Goal: Information Seeking & Learning: Learn about a topic

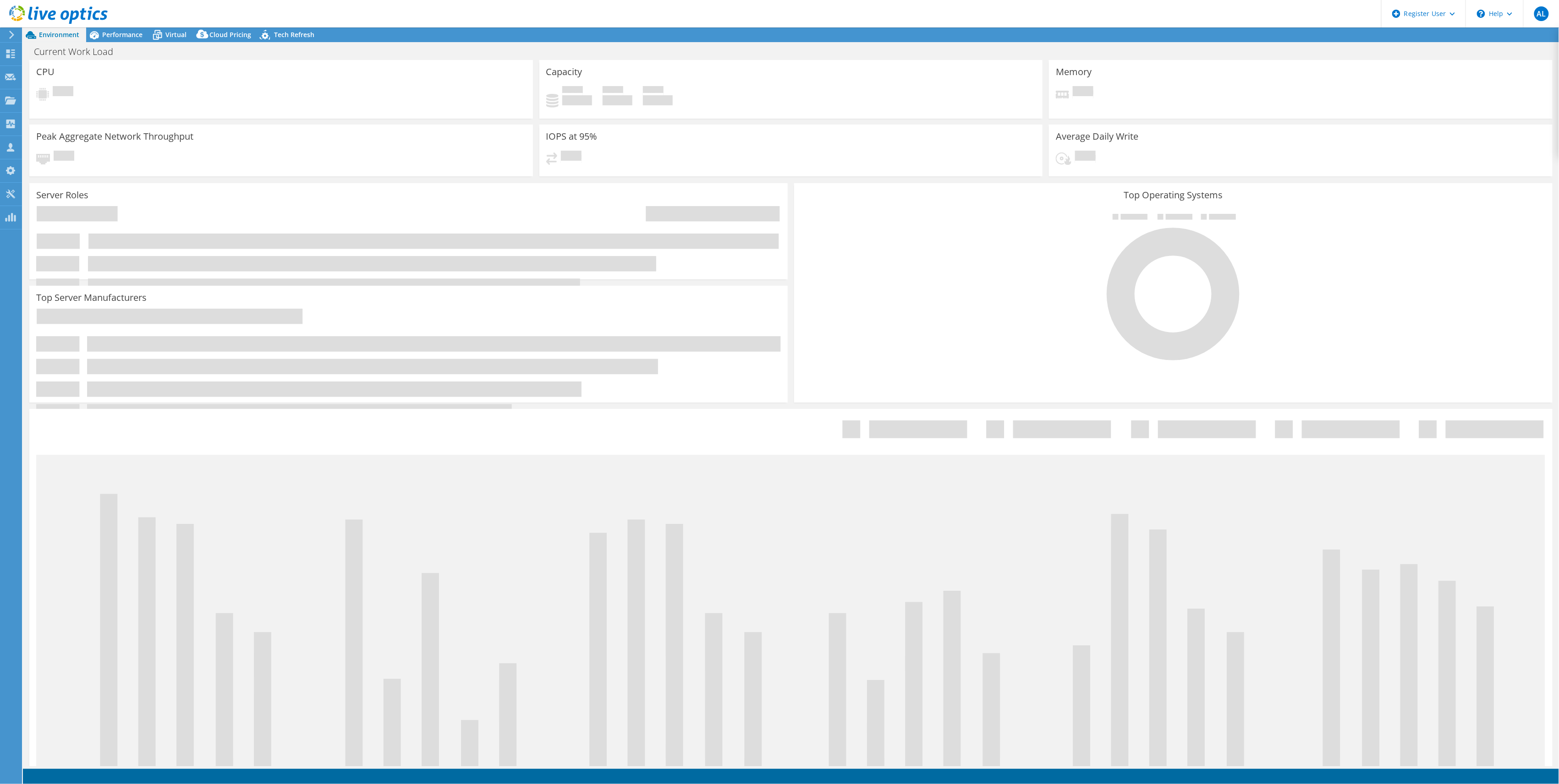
select select "USWest"
select select "USD"
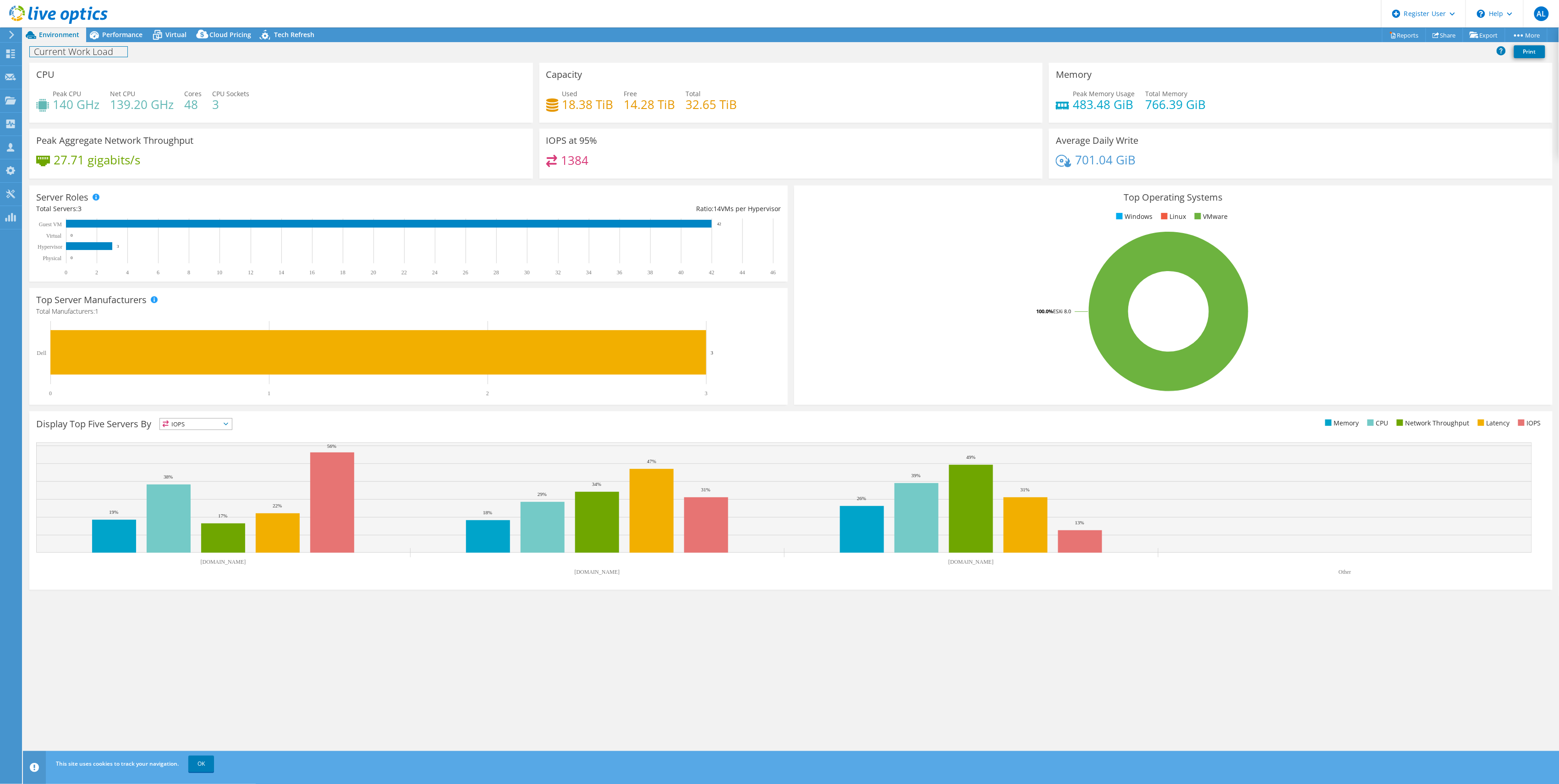
click at [120, 42] on div "Current Work Load Print" at bounding box center [791, 52] width 1536 height 21
click at [122, 35] on span "Performance" at bounding box center [122, 35] width 41 height 9
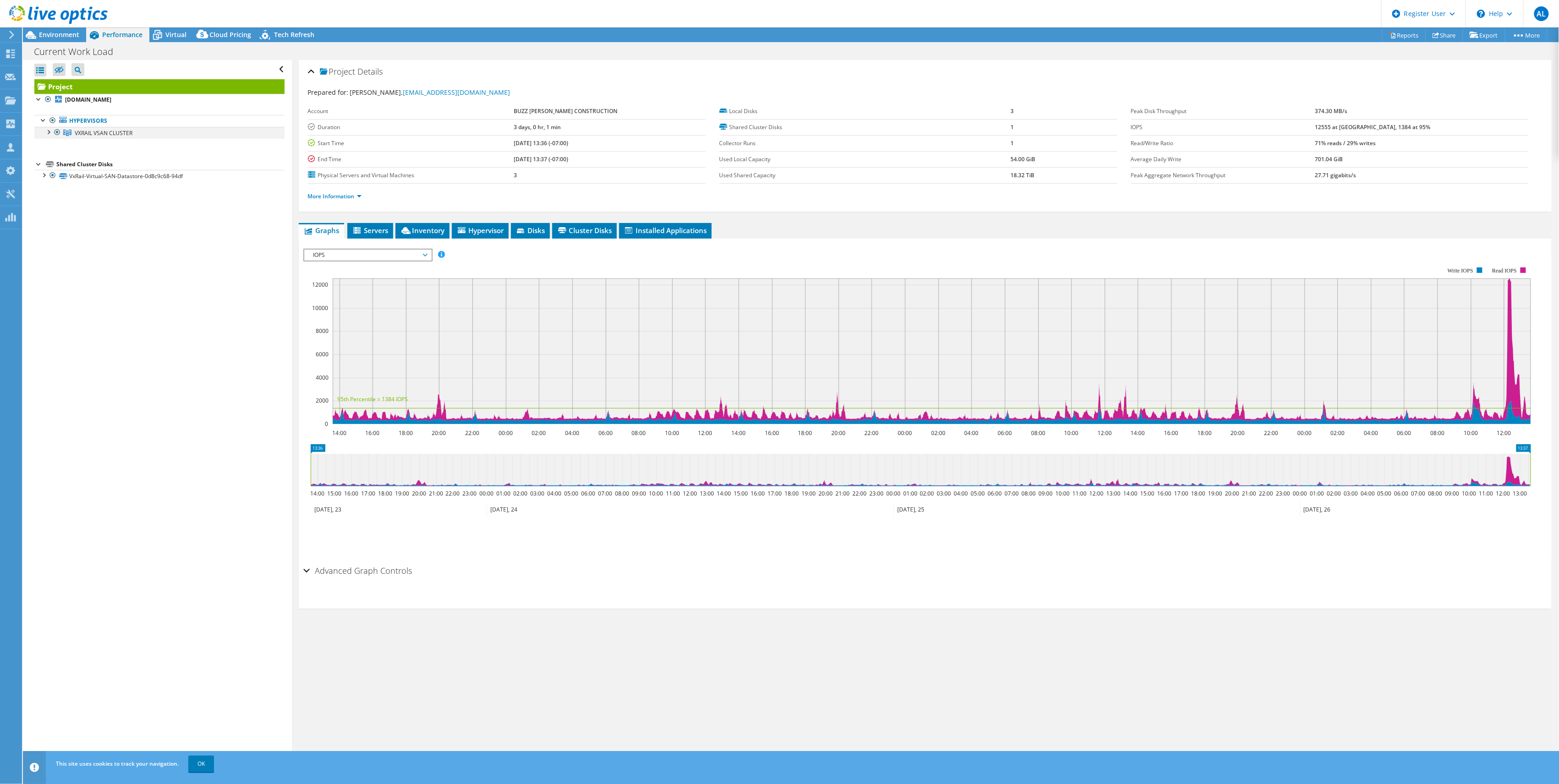
click at [47, 132] on div at bounding box center [48, 131] width 9 height 9
click at [43, 215] on div at bounding box center [43, 211] width 9 height 9
click at [381, 230] on span "Servers" at bounding box center [370, 230] width 37 height 9
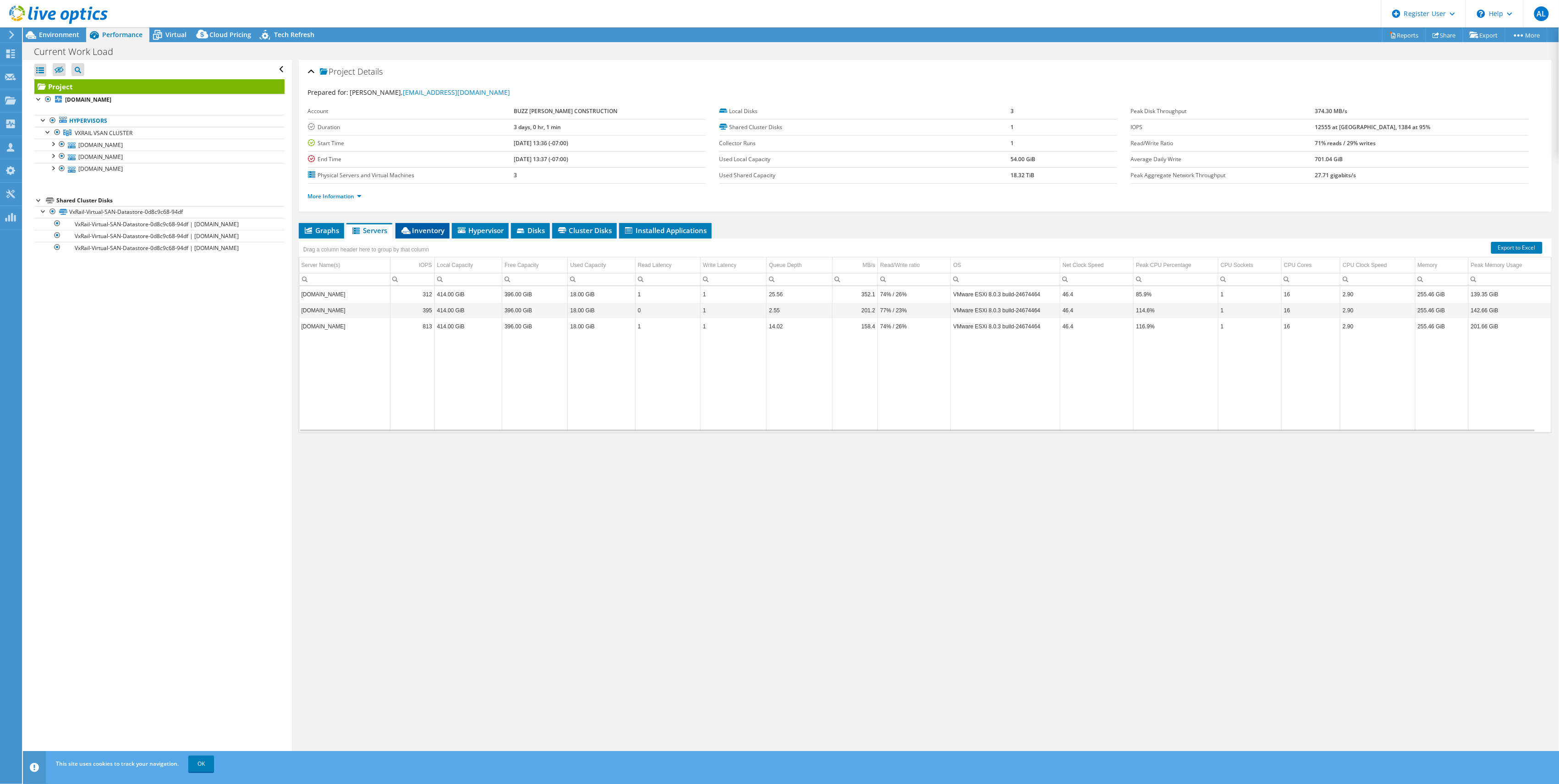
click at [415, 234] on span "Inventory" at bounding box center [422, 230] width 45 height 9
click at [476, 230] on span "Hypervisor" at bounding box center [480, 230] width 48 height 9
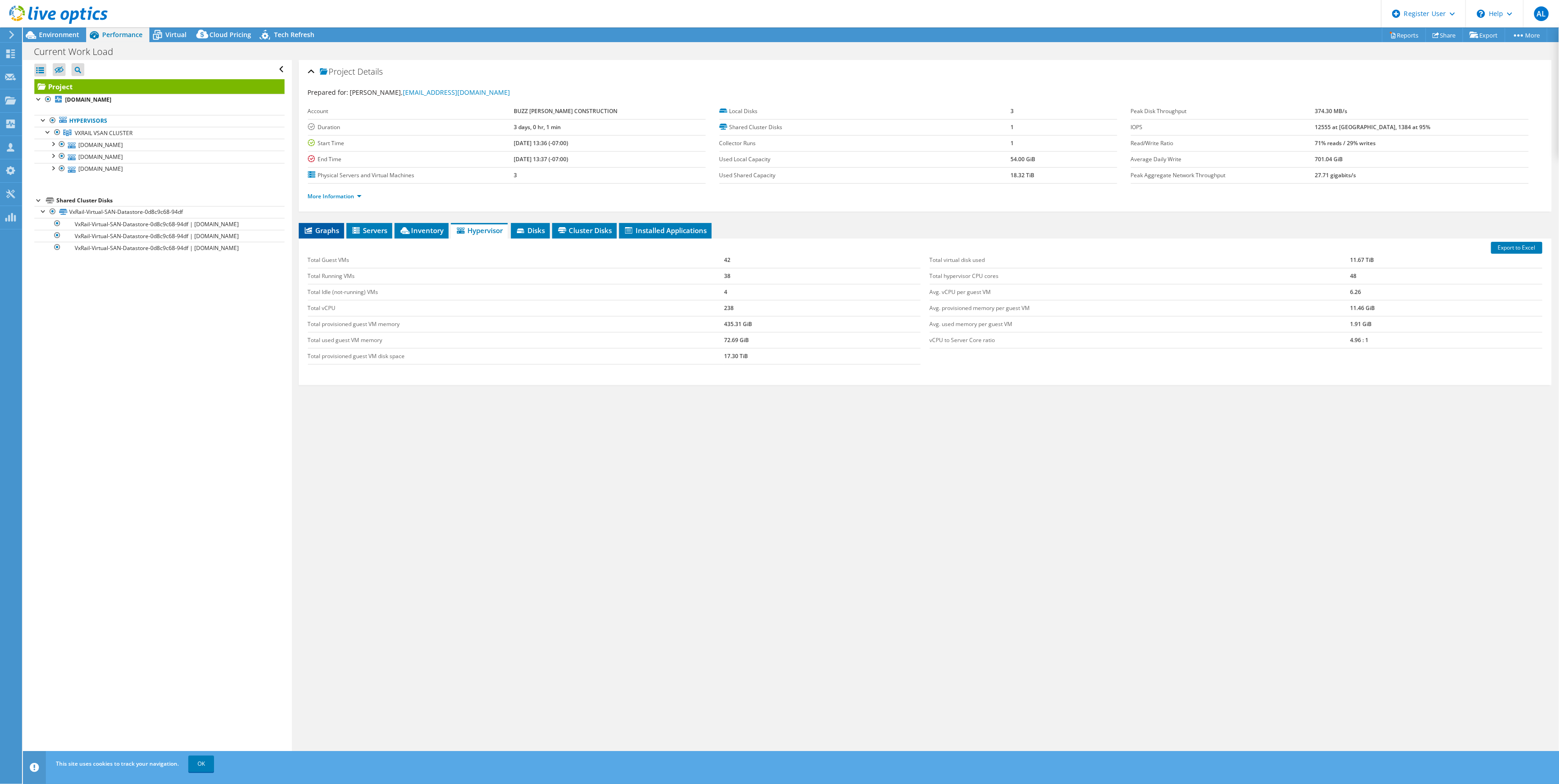
click at [304, 224] on li "Graphs" at bounding box center [322, 230] width 45 height 15
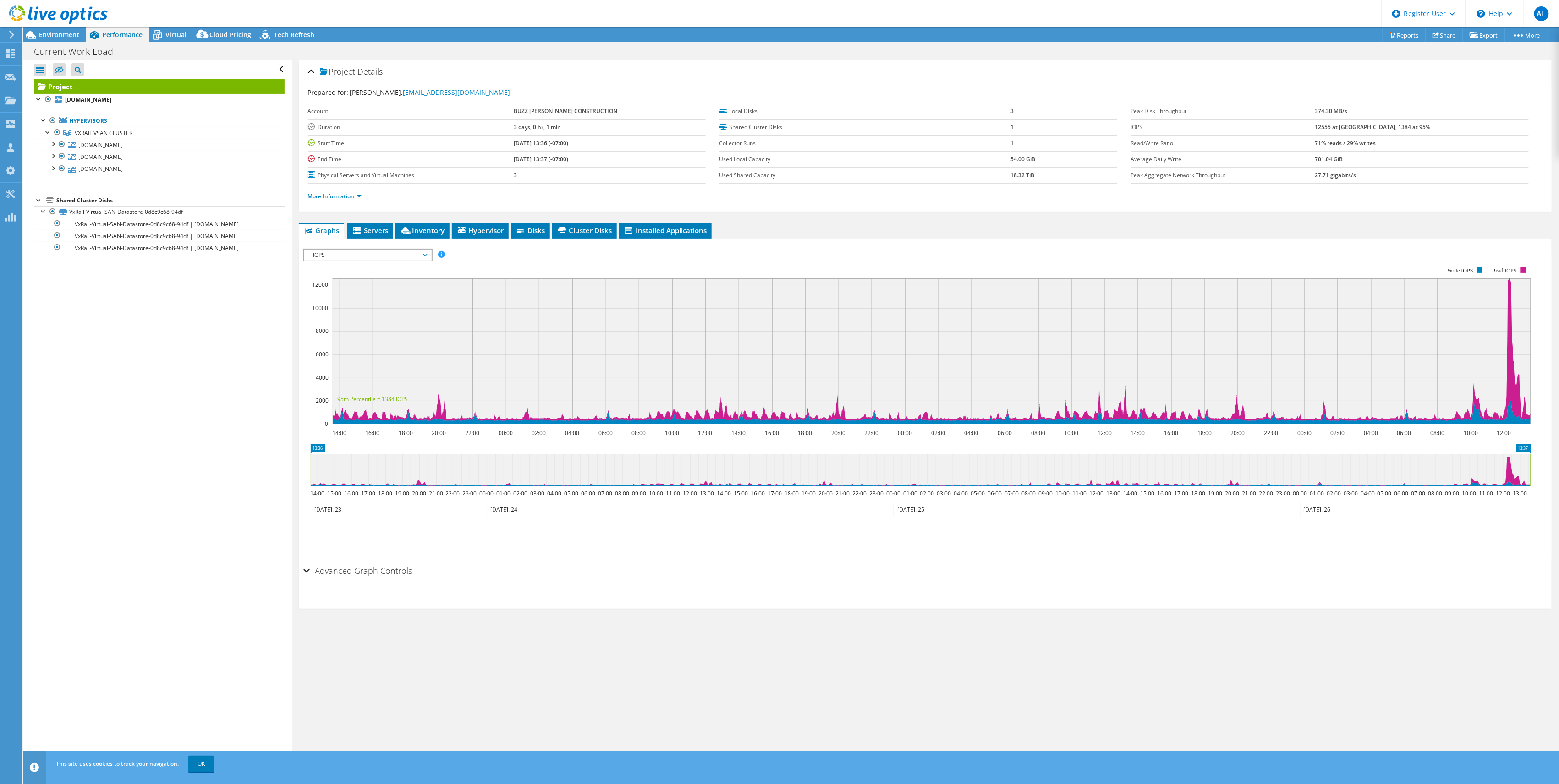
click at [409, 248] on div "IOPS Disk Throughput IO Size Latency Queue Depth CPU Percentage Memory Page Fau…" at bounding box center [925, 402] width 1244 height 318
click at [408, 253] on span "IOPS" at bounding box center [367, 255] width 118 height 11
click at [350, 329] on li "Memory" at bounding box center [367, 332] width 127 height 11
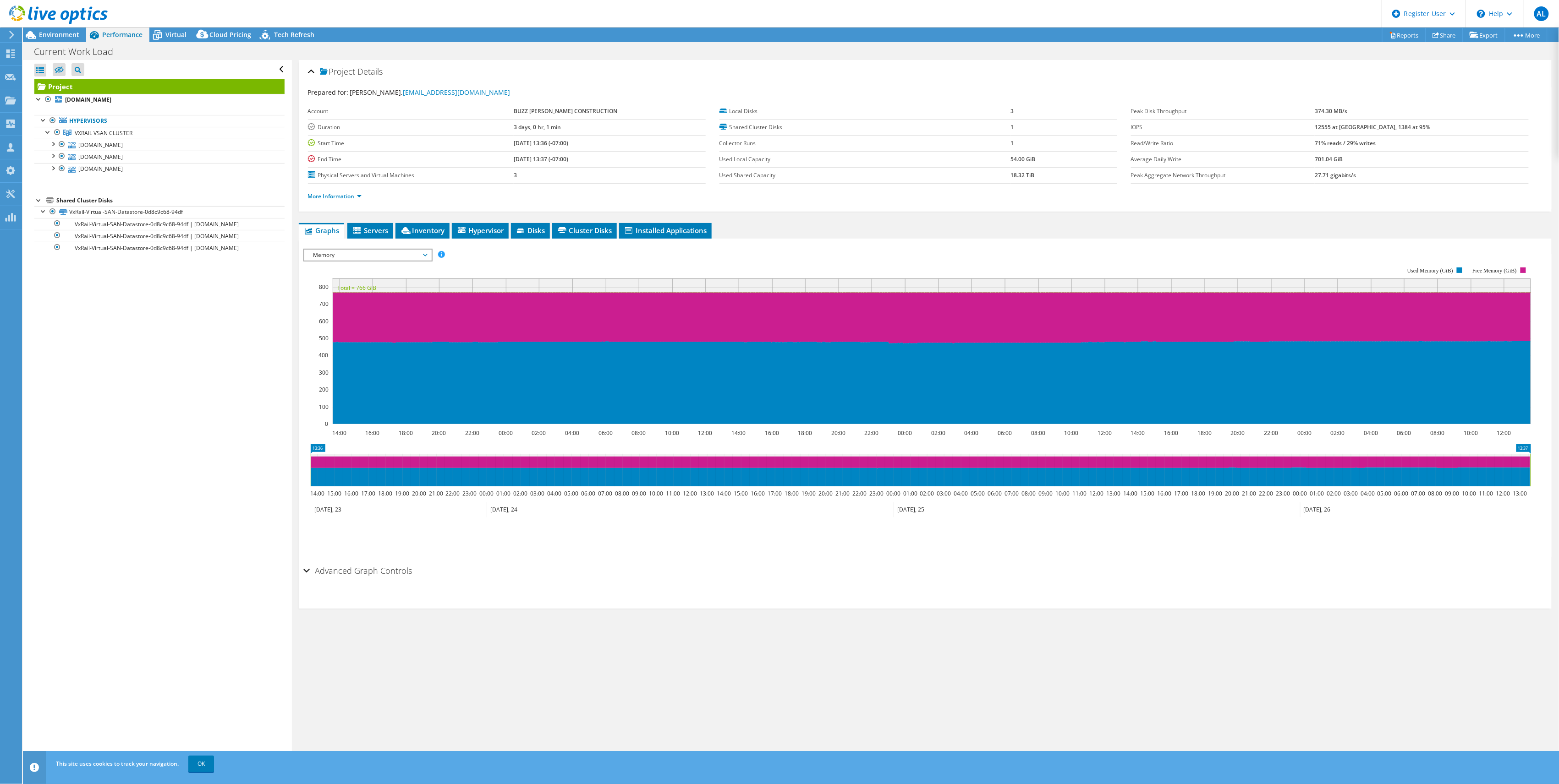
click at [391, 253] on span "Memory" at bounding box center [367, 255] width 118 height 11
click at [382, 349] on li "Network Throughput" at bounding box center [367, 354] width 127 height 11
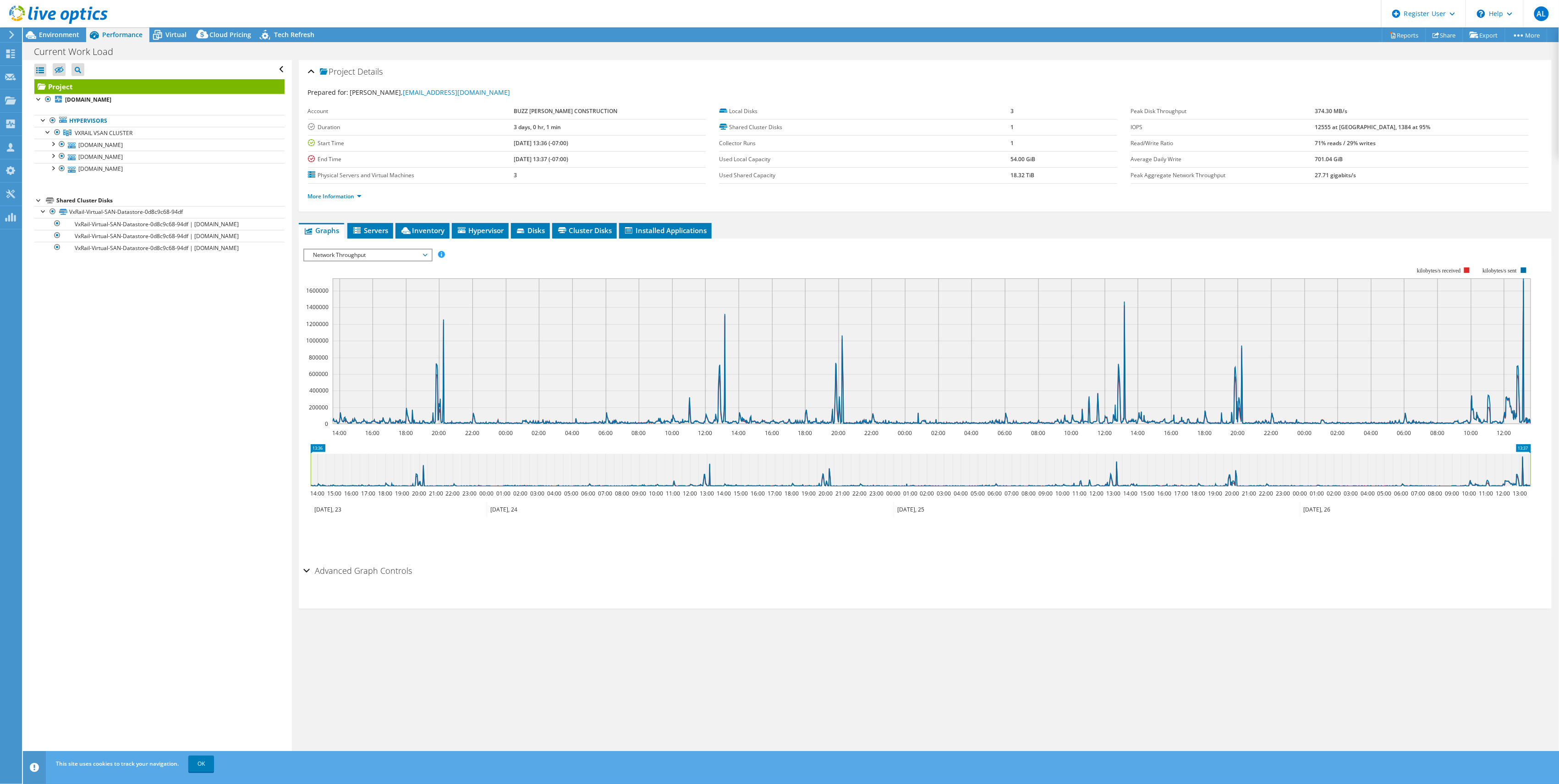
click at [394, 257] on span "Network Throughput" at bounding box center [367, 255] width 118 height 11
click at [376, 267] on li "IOPS" at bounding box center [367, 266] width 127 height 11
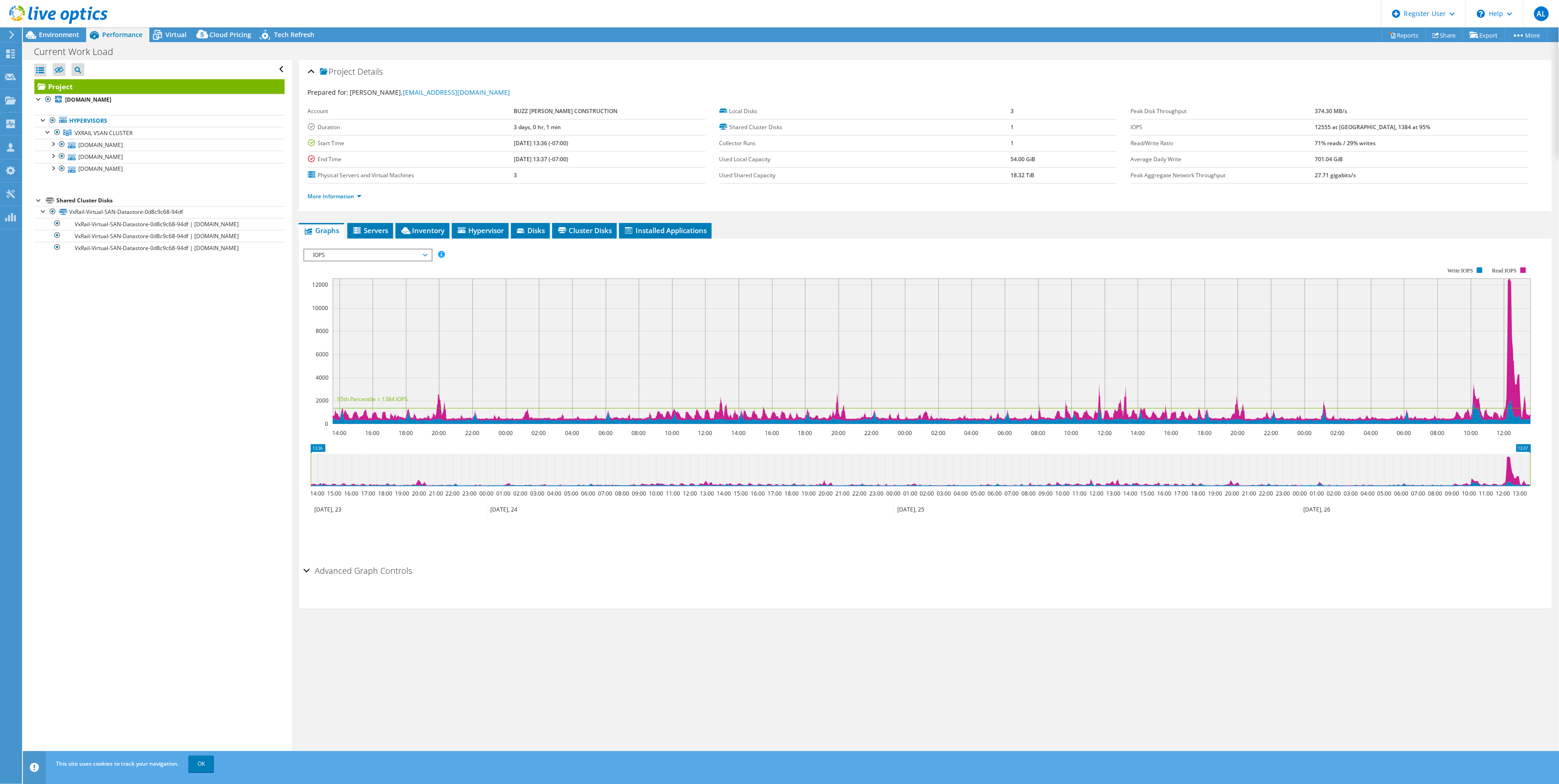
click at [409, 257] on span "IOPS" at bounding box center [367, 255] width 118 height 11
click at [333, 308] on li "Queue Depth" at bounding box center [367, 310] width 127 height 11
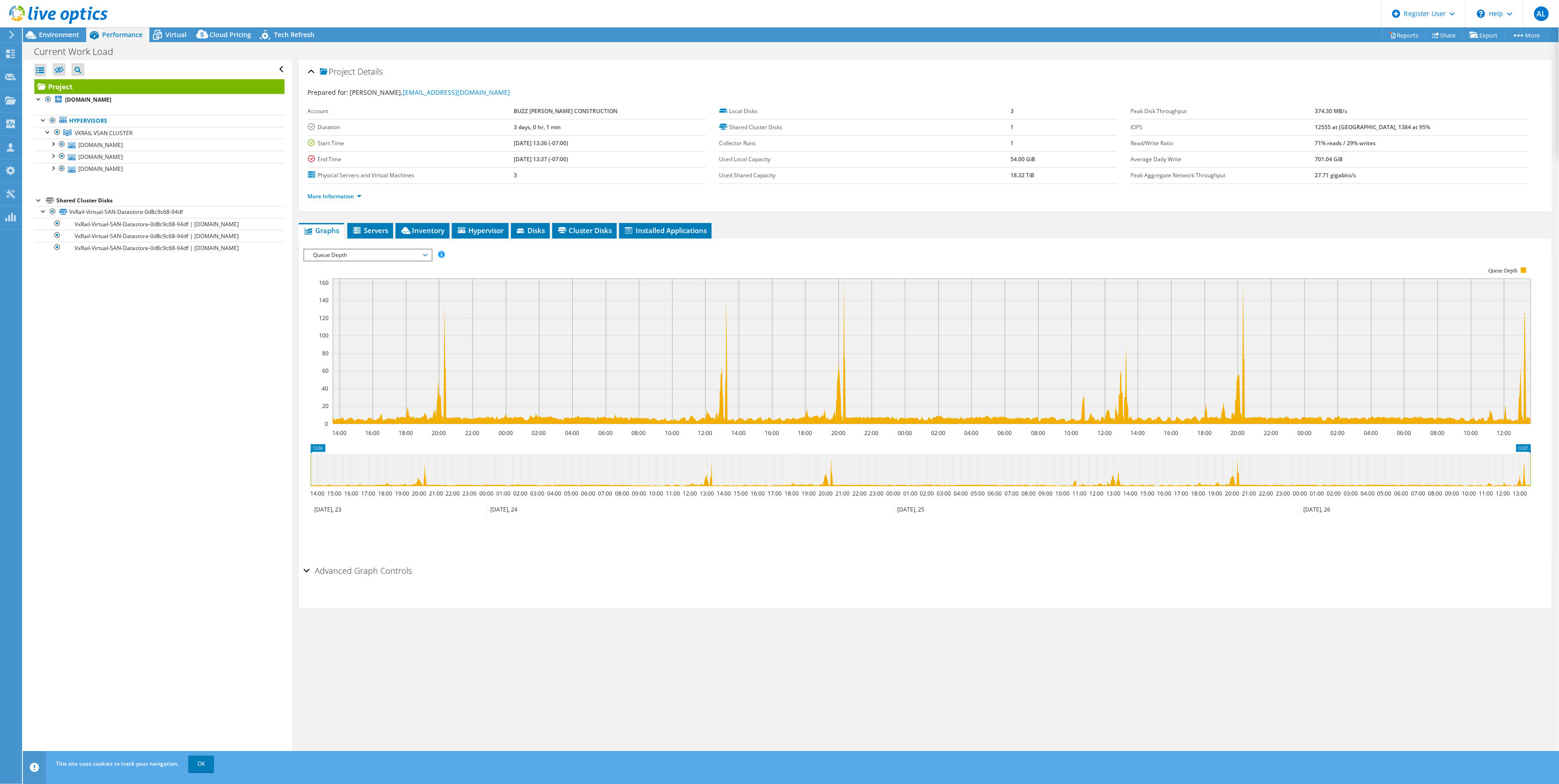
click at [407, 258] on span "Queue Depth" at bounding box center [367, 255] width 118 height 11
click at [390, 275] on li "Disk Throughput" at bounding box center [367, 277] width 127 height 11
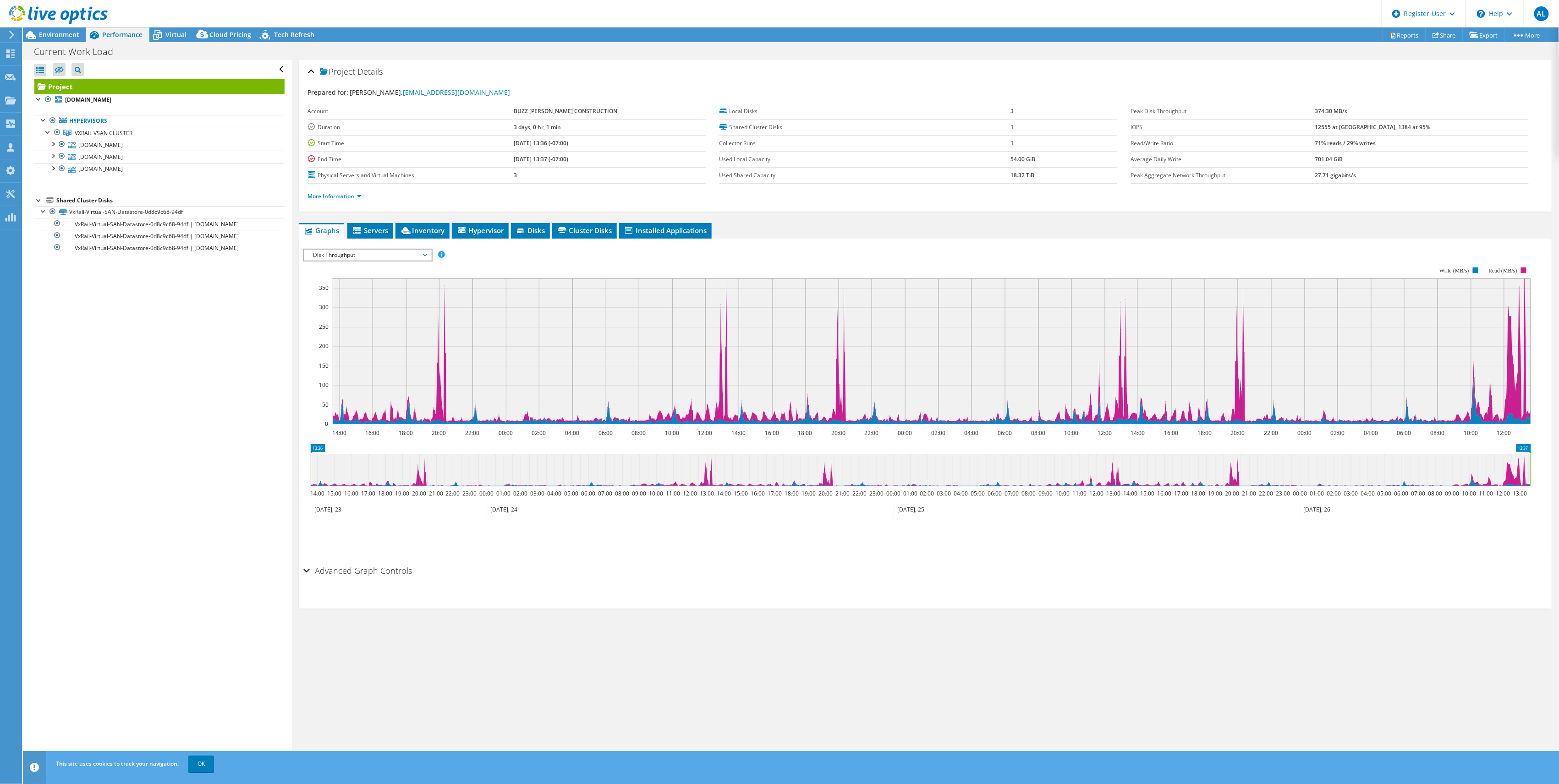
click at [426, 248] on div "IOPS Disk Throughput IO Size Latency Queue Depth CPU Percentage Memory Page Fau…" at bounding box center [925, 402] width 1244 height 318
click at [425, 248] on div "IOPS Disk Throughput IO Size Latency Queue Depth CPU Percentage Memory Page Fau…" at bounding box center [925, 402] width 1244 height 318
drag, startPoint x: 425, startPoint y: 248, endPoint x: 470, endPoint y: 248, distance: 45.0
click at [470, 248] on div "IOPS Disk Throughput IO Size Latency Queue Depth CPU Percentage Memory Page Fau…" at bounding box center [925, 402] width 1244 height 318
click at [378, 233] on span "Servers" at bounding box center [370, 230] width 37 height 9
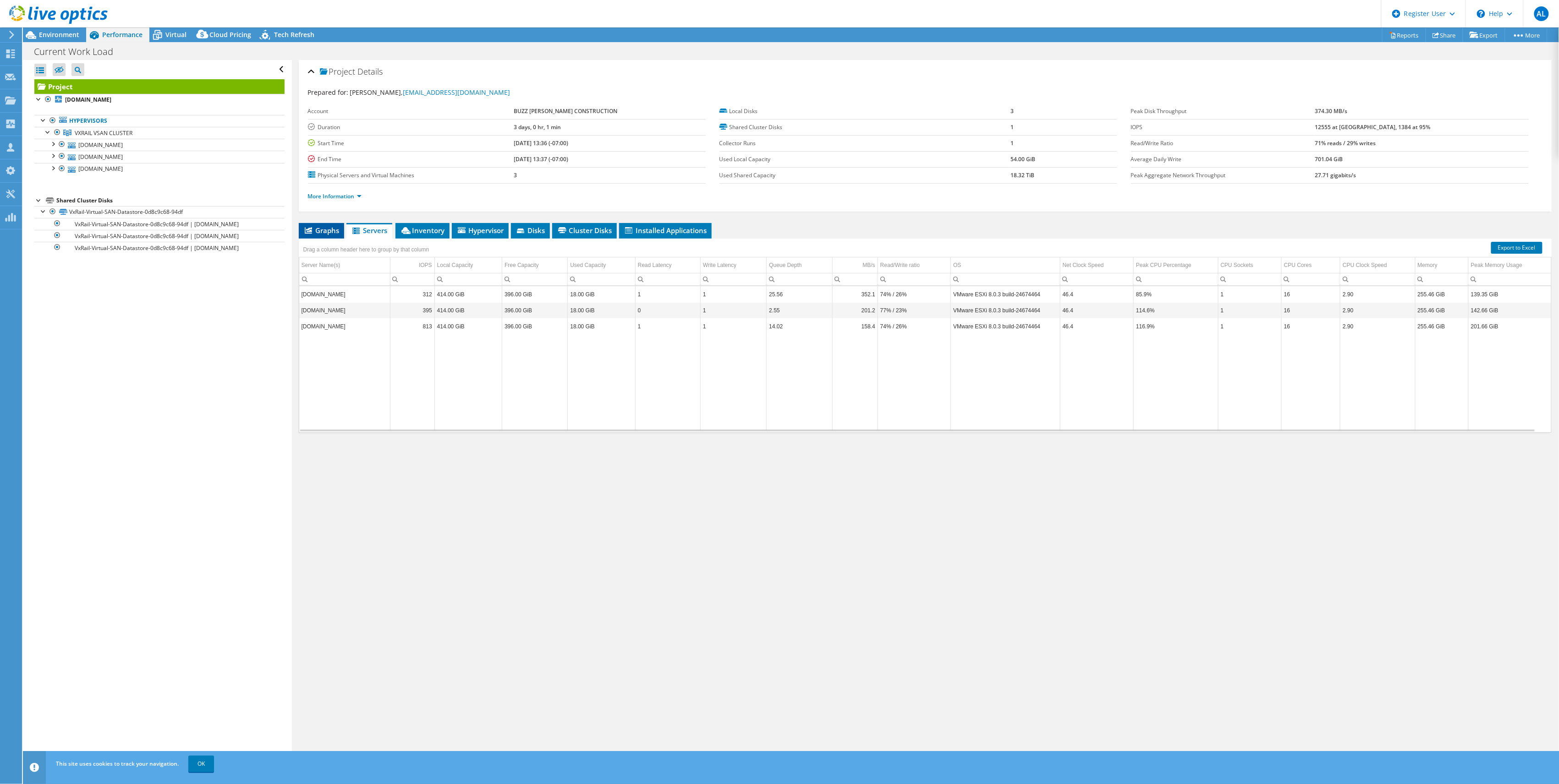
click at [333, 230] on span "Graphs" at bounding box center [322, 230] width 36 height 9
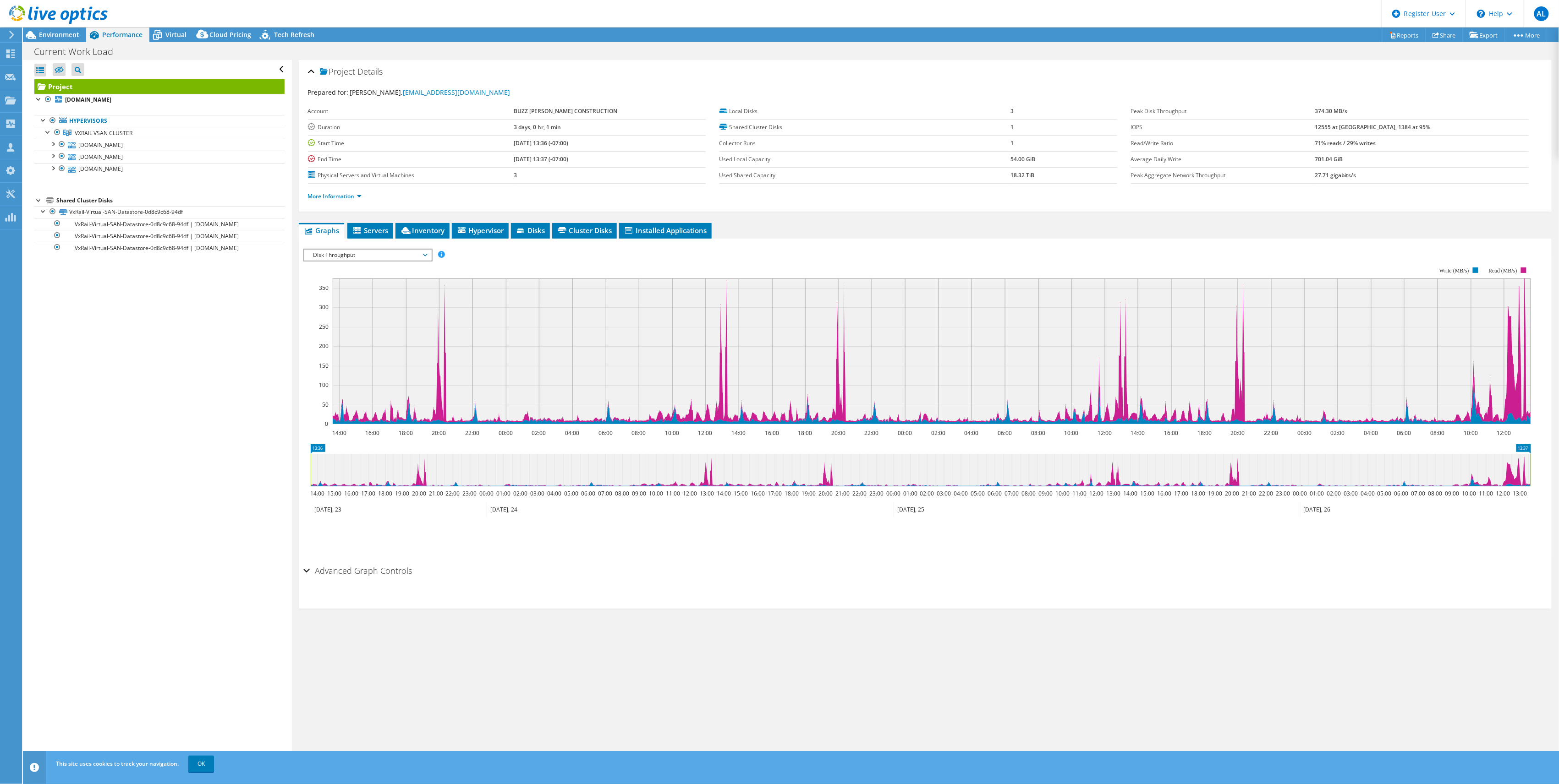
click at [424, 253] on span "Disk Throughput" at bounding box center [367, 255] width 118 height 11
click at [362, 318] on li "CPU Percentage" at bounding box center [367, 321] width 127 height 11
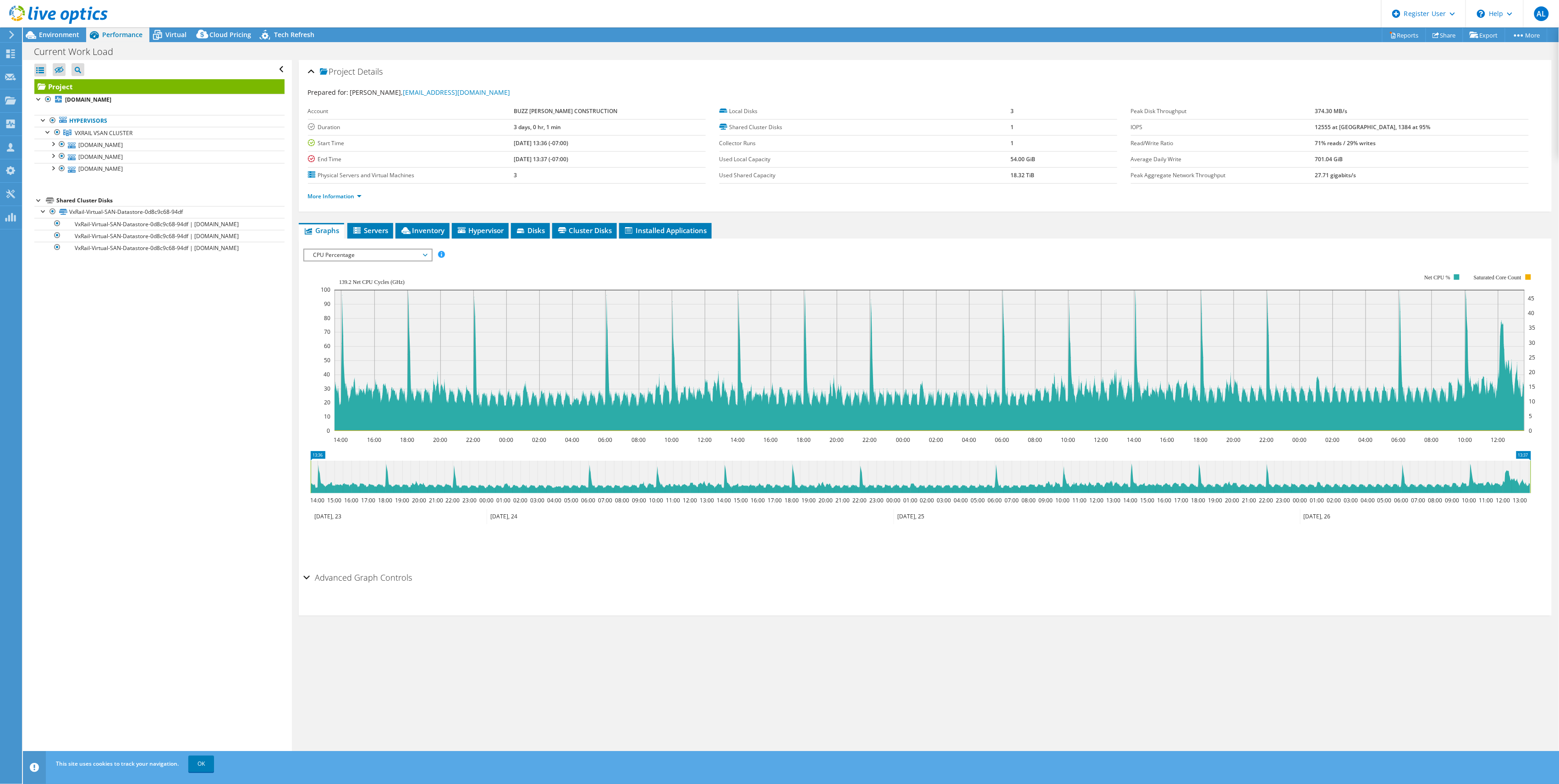
click at [417, 259] on span "CPU Percentage" at bounding box center [367, 255] width 118 height 11
click at [350, 297] on li "Memory" at bounding box center [367, 299] width 127 height 11
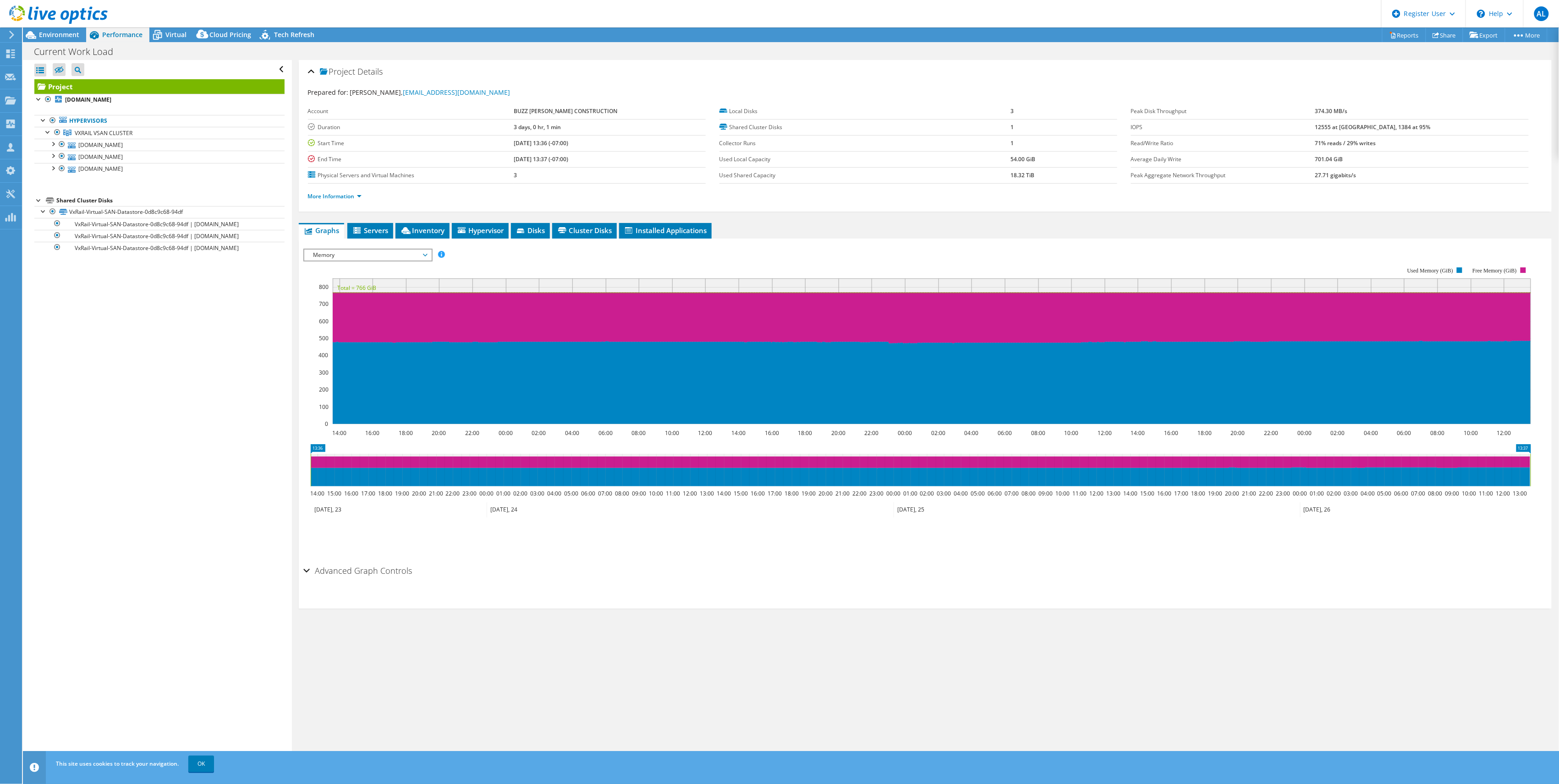
click at [296, 259] on div "Project Details Prepared for: [PERSON_NAME], [EMAIL_ADDRESS][DOMAIN_NAME] Accou…" at bounding box center [925, 413] width 1266 height 707
